Goal: Navigation & Orientation: Find specific page/section

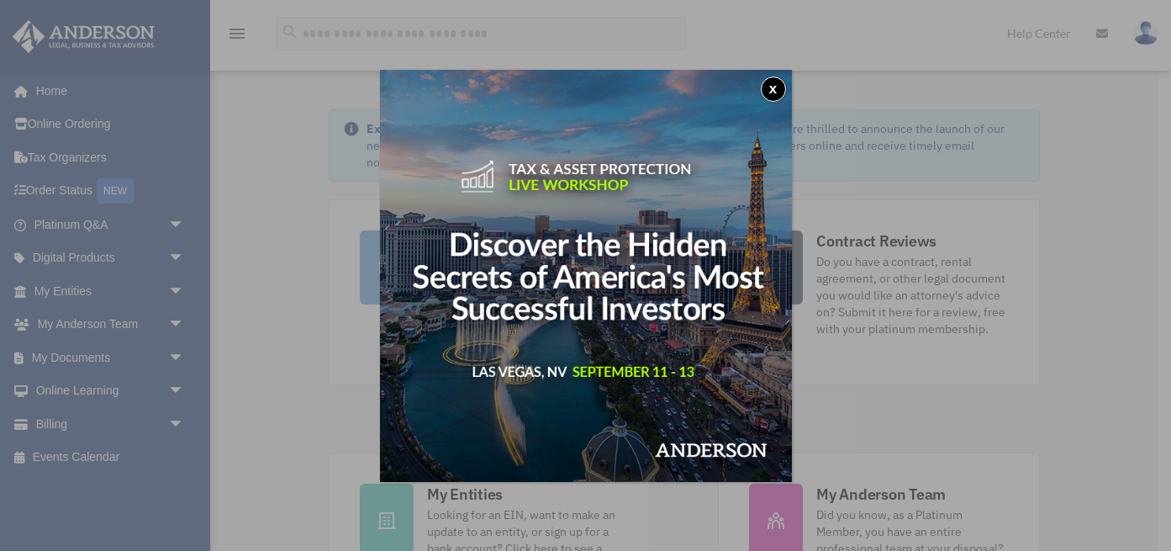
click at [292, 312] on div "x" at bounding box center [585, 275] width 1171 height 551
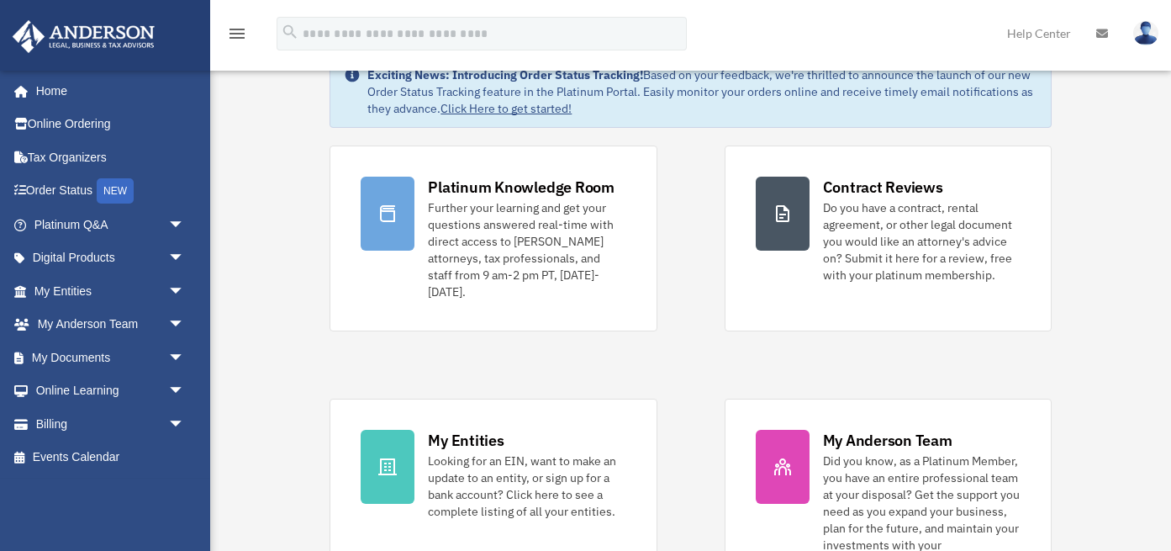
scroll to position [56, 0]
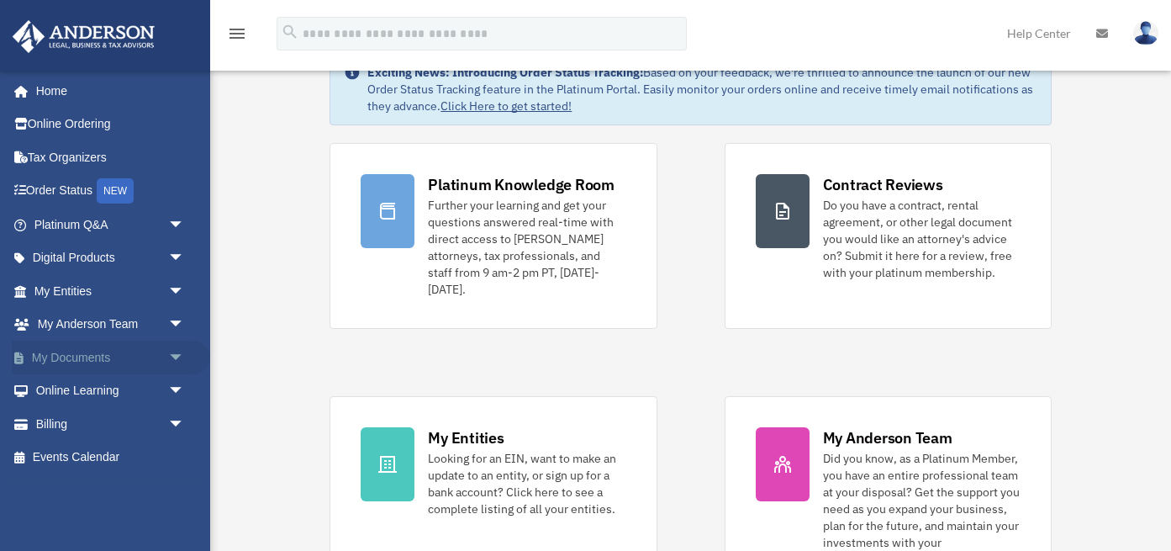
click at [175, 356] on span "arrow_drop_down" at bounding box center [185, 358] width 34 height 34
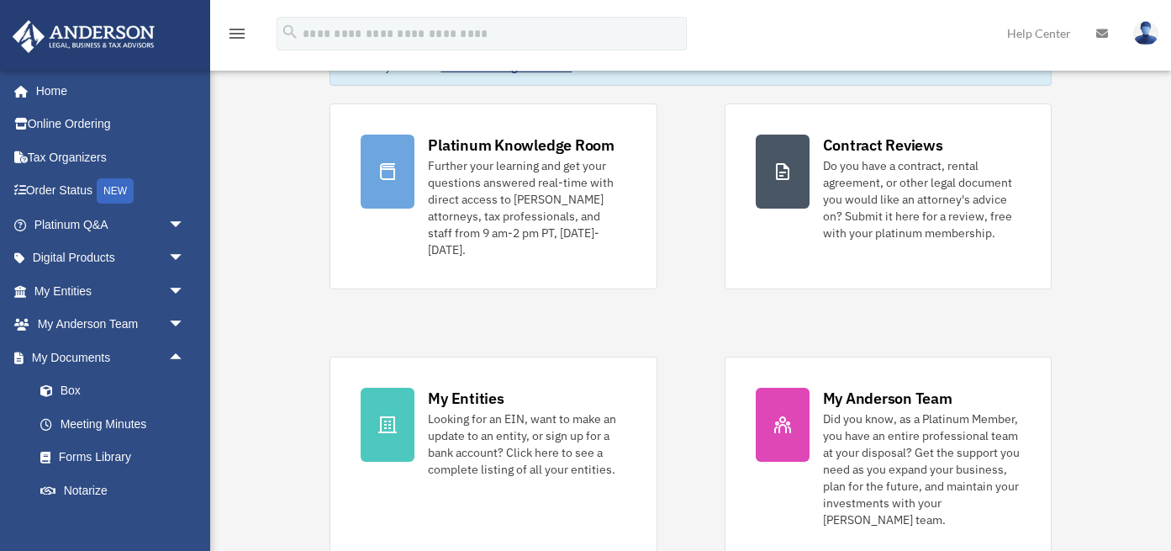
scroll to position [93, 0]
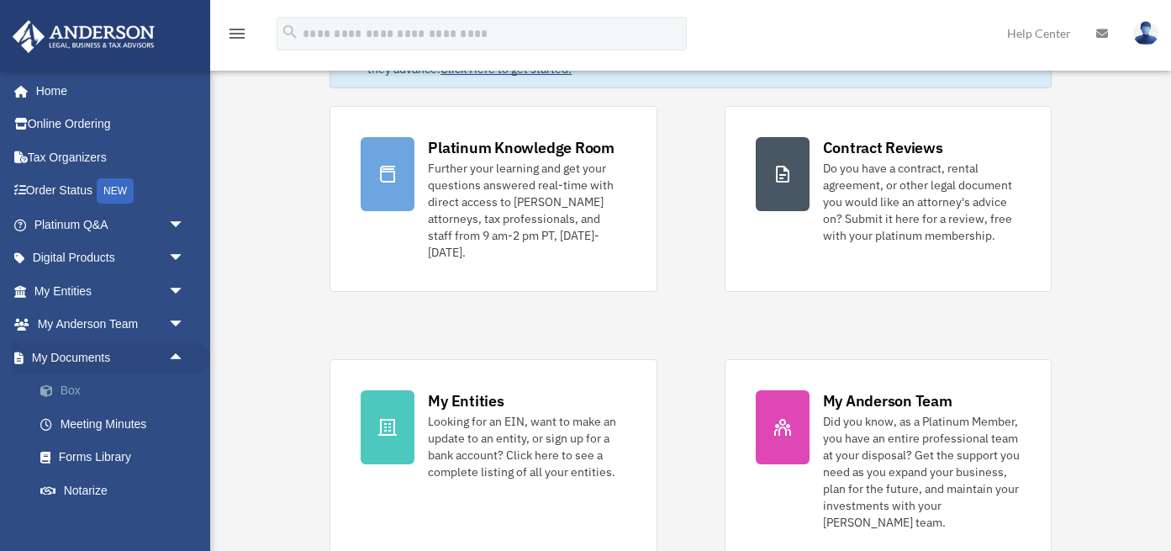
click at [72, 388] on link "Box" at bounding box center [117, 391] width 187 height 34
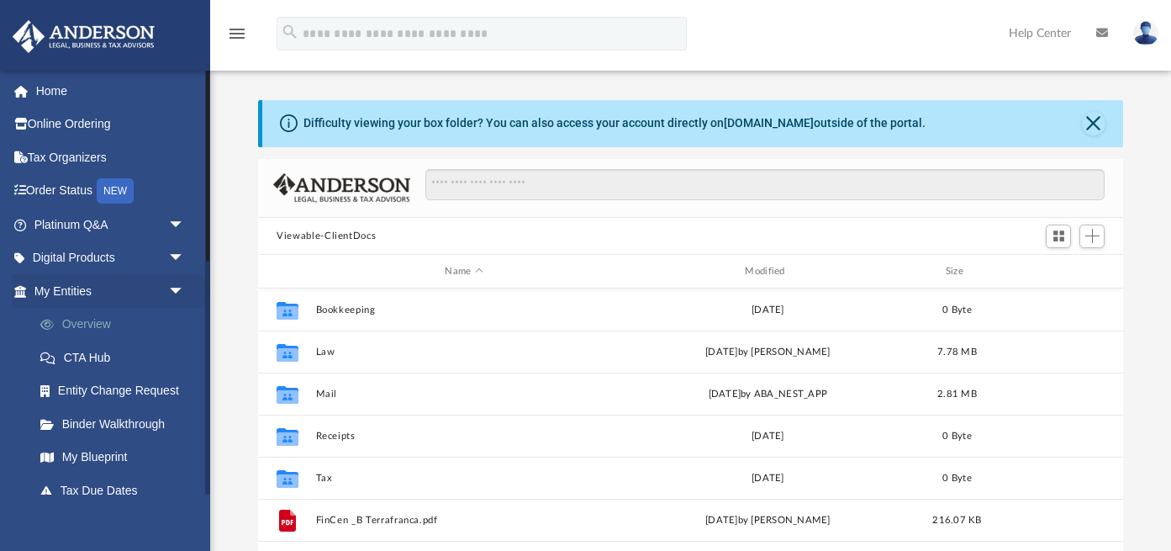
click at [89, 325] on link "Overview" at bounding box center [117, 325] width 187 height 34
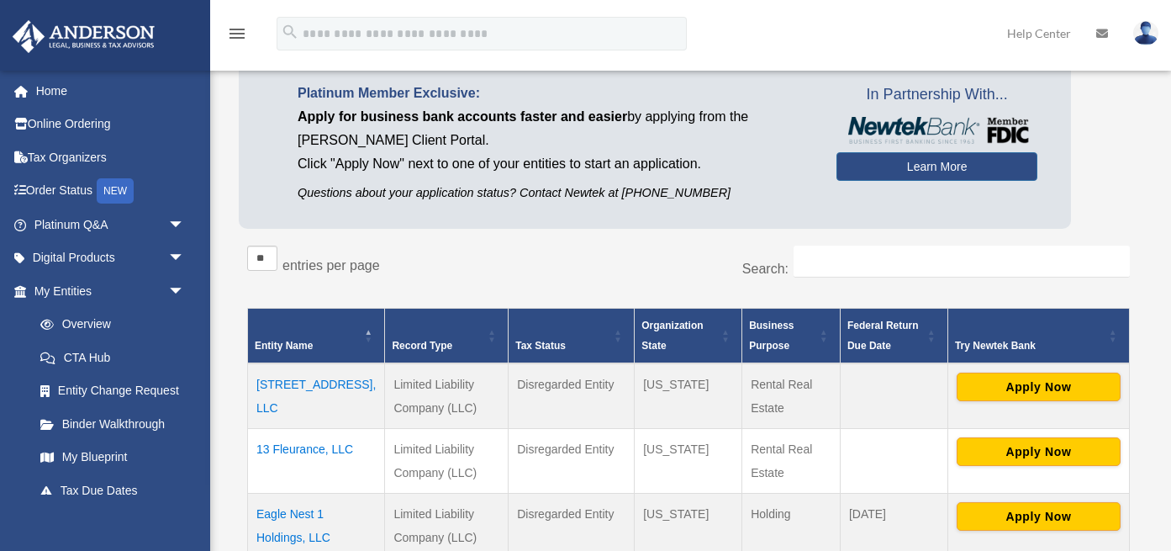
scroll to position [230, 0]
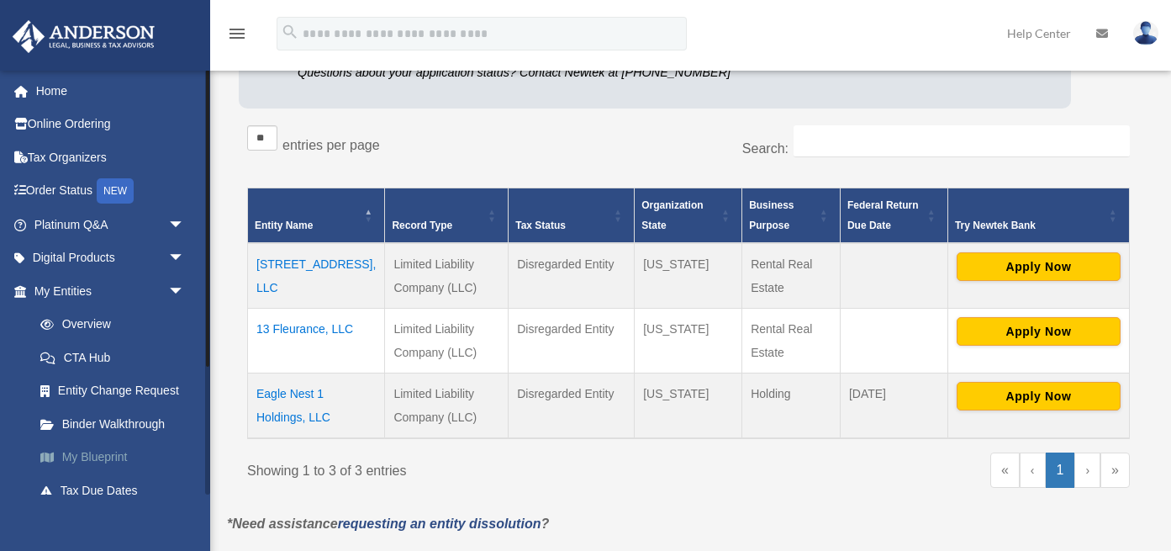
click at [98, 460] on link "My Blueprint" at bounding box center [117, 458] width 187 height 34
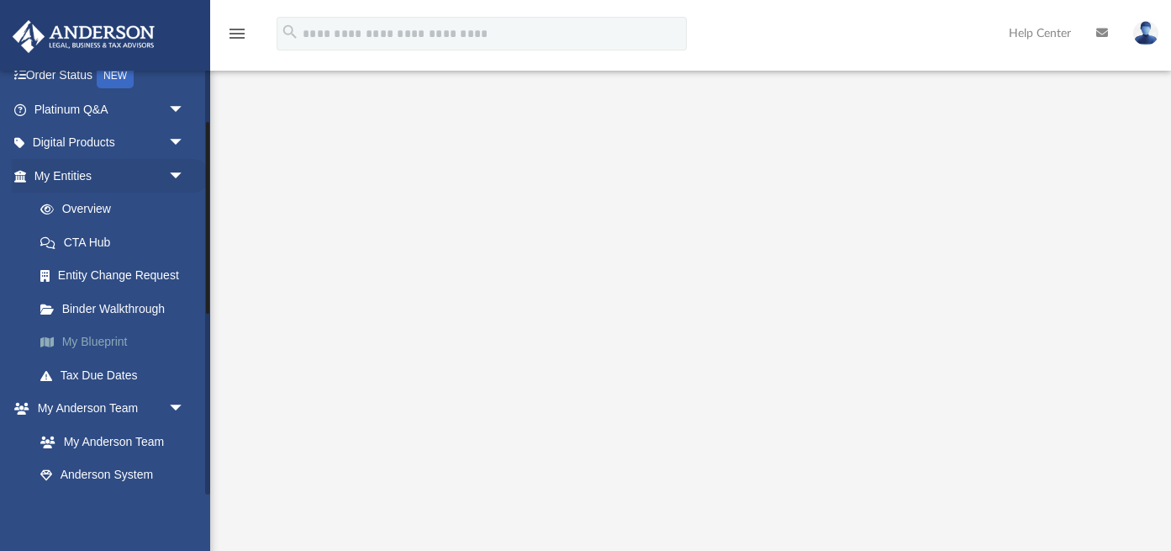
scroll to position [151, 0]
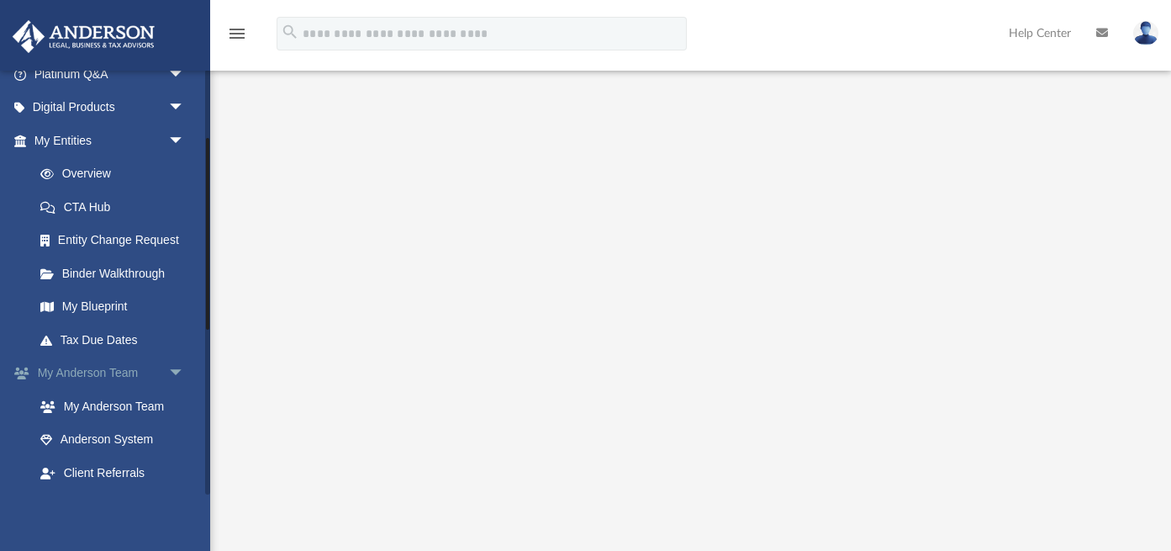
click at [176, 372] on span "arrow_drop_down" at bounding box center [185, 374] width 34 height 34
click at [176, 372] on span "arrow_drop_up" at bounding box center [185, 374] width 34 height 34
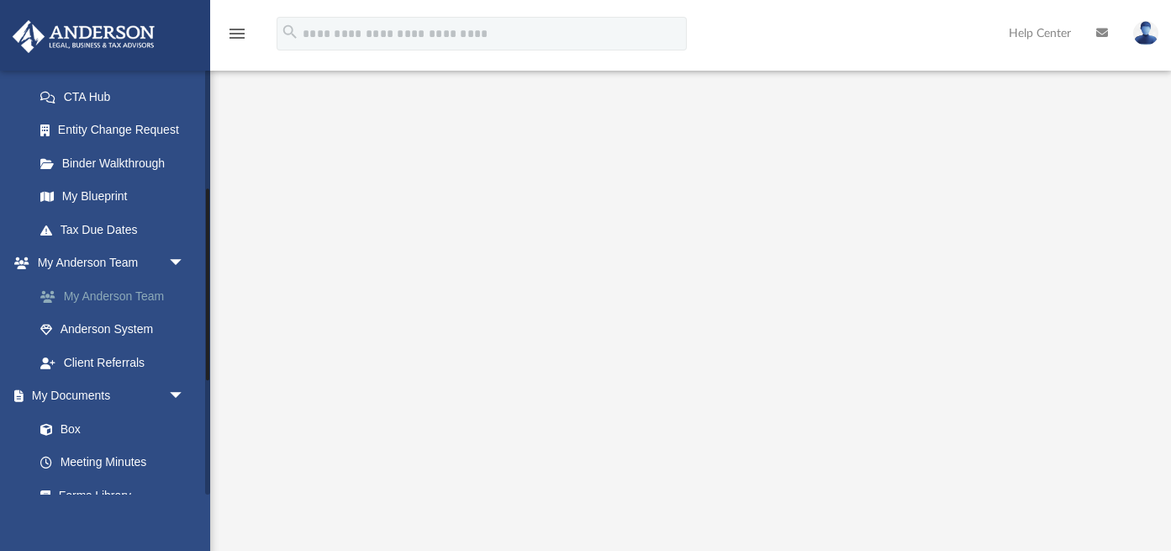
scroll to position [262, 0]
click at [121, 293] on link "My Anderson Team" at bounding box center [117, 294] width 187 height 34
